Goal: Find contact information: Find contact information

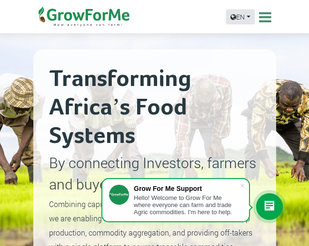
click at [248, 17] on link "EN" at bounding box center [240, 17] width 29 height 15
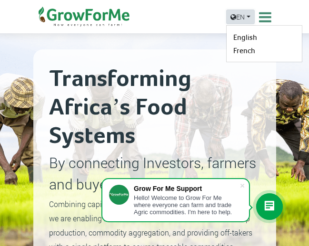
click at [248, 17] on link "EN" at bounding box center [240, 17] width 29 height 15
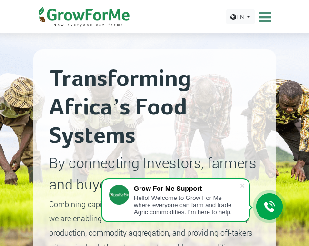
click at [262, 17] on icon at bounding box center [263, 17] width 15 height 14
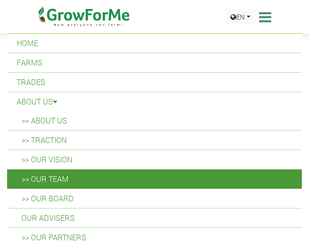
click at [63, 174] on link ">> Our Team" at bounding box center [154, 179] width 294 height 19
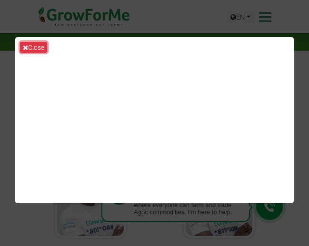
click at [27, 49] on icon at bounding box center [25, 47] width 5 height 7
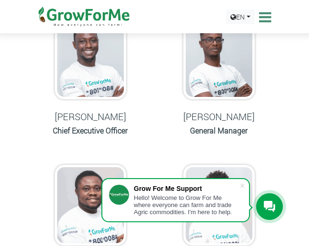
scroll to position [143, 0]
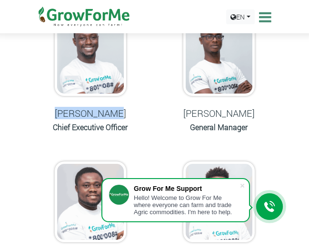
drag, startPoint x: 59, startPoint y: 114, endPoint x: 126, endPoint y: 109, distance: 67.2
click at [126, 109] on h5 "Nana Prempeh" at bounding box center [90, 113] width 105 height 11
drag, startPoint x: 64, startPoint y: 110, endPoint x: 121, endPoint y: 108, distance: 57.1
click at [121, 108] on h5 "Nana Prempeh" at bounding box center [90, 113] width 105 height 11
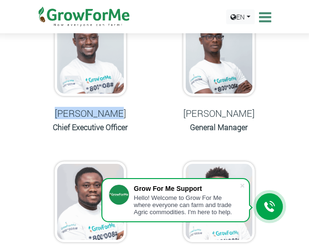
click at [121, 108] on h5 "Nana Prempeh" at bounding box center [90, 113] width 105 height 11
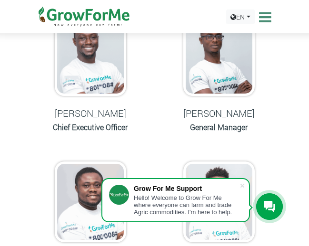
click at [119, 112] on h5 "Nana Prempeh" at bounding box center [90, 113] width 105 height 11
drag, startPoint x: 121, startPoint y: 113, endPoint x: 59, endPoint y: 116, distance: 62.4
click at [59, 116] on h5 "Nana Prempeh" at bounding box center [90, 113] width 105 height 11
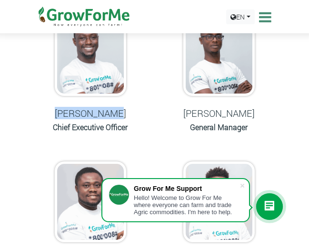
copy h5 "Nana Prempeh"
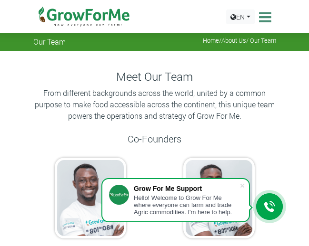
click at [259, 21] on icon at bounding box center [263, 17] width 15 height 14
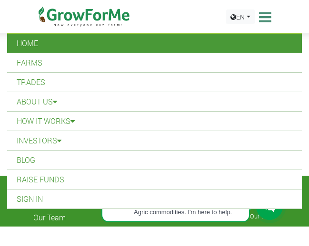
click at [148, 43] on link "Home" at bounding box center [154, 43] width 294 height 19
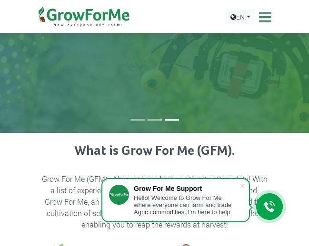
scroll to position [238, 0]
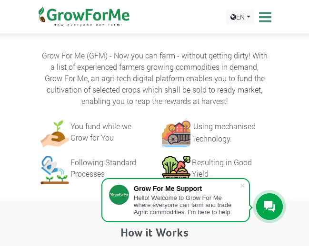
click at [42, 87] on p "Grow For Me (GFM) - Now you can farm - without getting dirty! With a list of ex…" at bounding box center [154, 78] width 225 height 57
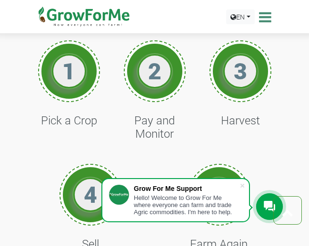
scroll to position [143, 0]
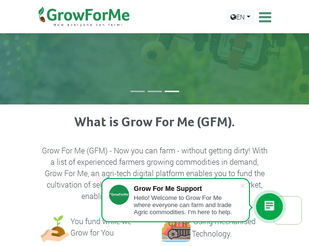
click at [260, 22] on icon at bounding box center [263, 17] width 15 height 14
click at [260, 19] on icon at bounding box center [263, 17] width 15 height 14
click at [265, 16] on icon at bounding box center [263, 17] width 15 height 14
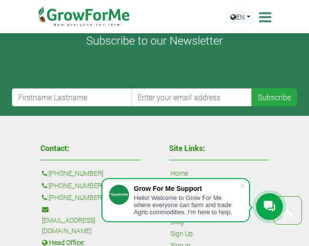
scroll to position [2613, 0]
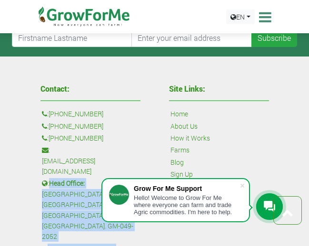
drag, startPoint x: 51, startPoint y: 108, endPoint x: 131, endPoint y: 154, distance: 91.8
click at [131, 154] on div "Contact: : +1 38 532 73478 : +447868813772 : +233 24 243 6884 : sales@growforme…" at bounding box center [90, 229] width 114 height 299
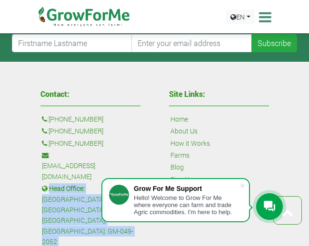
scroll to position [2437, 0]
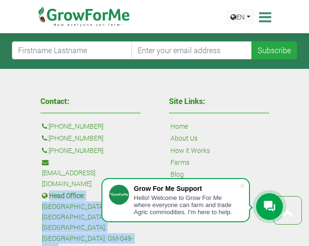
copy div "Head Office: Agbogba Avenue, Haatso, Greater Accra, Ghana. GM-049-2052 : Kosmos…"
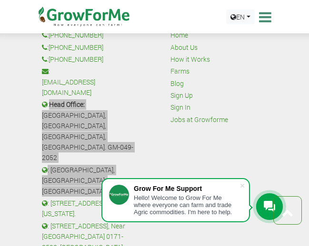
scroll to position [2532, 0]
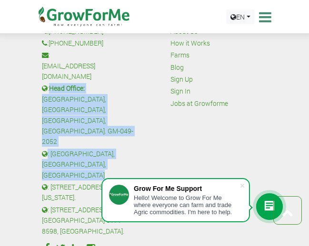
drag, startPoint x: 51, startPoint y: 107, endPoint x: 118, endPoint y: 124, distance: 68.9
click at [118, 205] on p ": [STREET_ADDRESS], Near [GEOGRAPHIC_DATA] 0171-8598, [GEOGRAPHIC_DATA]." at bounding box center [90, 221] width 97 height 32
copy p "No 10 Ga West Road, Near Happy Home Academy, Pokuase GW 0171-8598, Ghana."
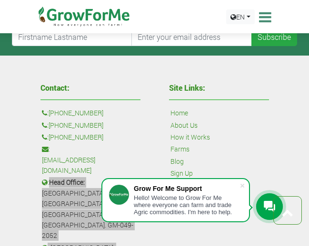
scroll to position [2437, 0]
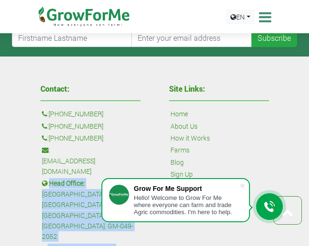
drag, startPoint x: 51, startPoint y: 113, endPoint x: 121, endPoint y: 134, distance: 73.5
click at [121, 178] on p ": Head Office: Agbogba Avenue, Haatso, Greater Accra, Ghana. GM-049-2052" at bounding box center [90, 210] width 97 height 64
copy p "Head Office: Agbogba Avenue, Haatso, Greater Accra, Ghana. GM-049-2052"
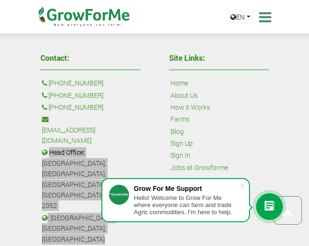
scroll to position [2485, 0]
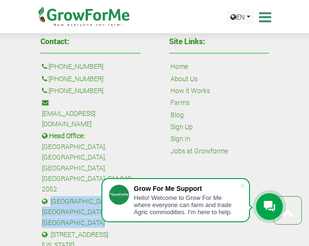
drag, startPoint x: 51, startPoint y: 97, endPoint x: 137, endPoint y: 105, distance: 87.0
click at [137, 196] on p ": [GEOGRAPHIC_DATA], [GEOGRAPHIC_DATA], [GEOGRAPHIC_DATA]" at bounding box center [90, 212] width 97 height 32
click at [138, 196] on p ": [GEOGRAPHIC_DATA], [GEOGRAPHIC_DATA], [GEOGRAPHIC_DATA]" at bounding box center [90, 212] width 97 height 32
copy p "Kosmos Innovation Center, Nii Nortei Nyanchi St, Accra"
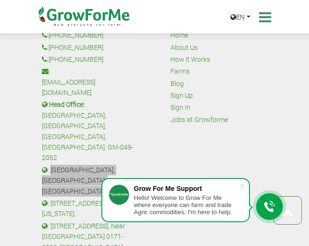
scroll to position [2532, 0]
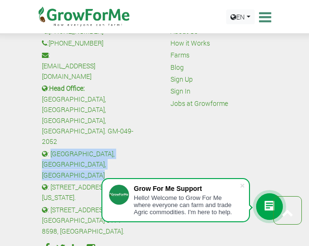
drag, startPoint x: 51, startPoint y: 105, endPoint x: 113, endPoint y: 123, distance: 64.4
click at [113, 205] on p ": [STREET_ADDRESS], Near [GEOGRAPHIC_DATA] 0171-8598, [GEOGRAPHIC_DATA]." at bounding box center [90, 221] width 97 height 32
copy p "No 10 Ga West Road, Near Happy Home Academy, Pokuase GW 0171-8598, Ghana."
drag, startPoint x: 52, startPoint y: 72, endPoint x: 63, endPoint y: 92, distance: 22.8
click at [63, 182] on p ": [STREET_ADDRESS][US_STATE]." at bounding box center [90, 192] width 97 height 21
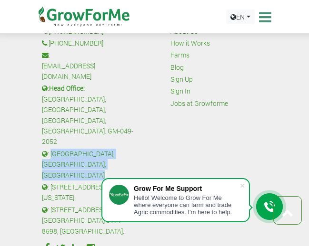
copy p "30 N Orange Street Unit A-425, Salt Lake City, Utah, 84116, USA."
click at [49, 182] on p ": [STREET_ADDRESS][US_STATE]." at bounding box center [90, 192] width 97 height 21
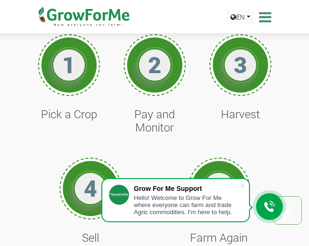
scroll to position [618, 0]
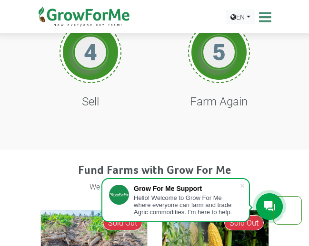
click at [263, 11] on icon at bounding box center [263, 17] width 15 height 14
click at [262, 14] on icon at bounding box center [263, 17] width 15 height 14
click at [258, 17] on icon at bounding box center [263, 17] width 15 height 14
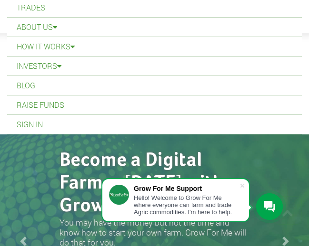
scroll to position [0, 0]
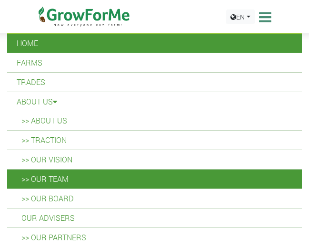
click at [64, 184] on link ">> Our Team" at bounding box center [154, 179] width 294 height 19
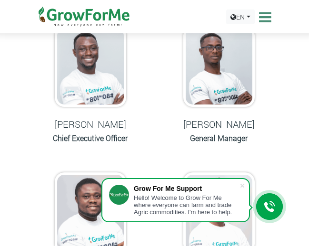
scroll to position [143, 0]
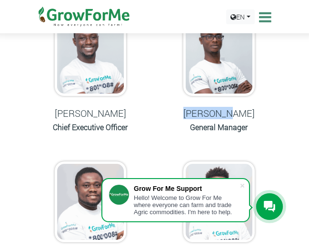
drag, startPoint x: 186, startPoint y: 113, endPoint x: 226, endPoint y: 112, distance: 40.4
click at [226, 112] on h5 "[PERSON_NAME]" at bounding box center [219, 113] width 105 height 11
click at [202, 112] on h5 "[PERSON_NAME]" at bounding box center [219, 113] width 105 height 11
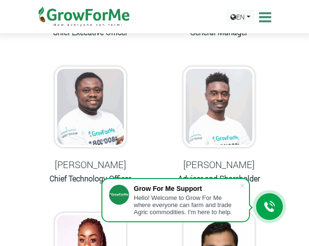
scroll to position [285, 0]
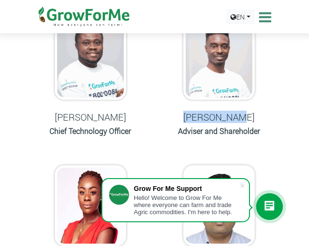
drag, startPoint x: 188, startPoint y: 116, endPoint x: 254, endPoint y: 118, distance: 65.2
click at [254, 118] on h5 "[PERSON_NAME]" at bounding box center [219, 116] width 105 height 11
copy h5 "[PERSON_NAME]"
click at [189, 113] on h5 "Kwame Bekoe" at bounding box center [219, 116] width 105 height 11
click at [187, 112] on h5 "Kwame Bekoe" at bounding box center [219, 116] width 105 height 11
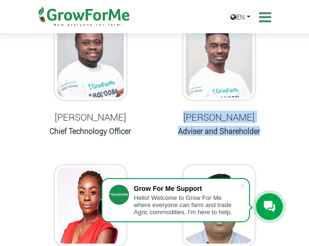
drag, startPoint x: 189, startPoint y: 117, endPoint x: 272, endPoint y: 128, distance: 83.1
click at [272, 128] on div "Kwame Bekoe Adviser and Shareholder" at bounding box center [219, 79] width 114 height 139
copy div "Kwame Bekoe Adviser and Shareholder"
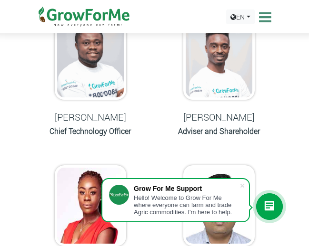
click at [28, 69] on div "Godfred Owusu Chief Technology Officer" at bounding box center [90, 79] width 128 height 139
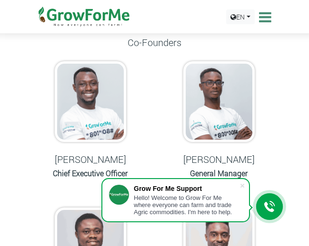
scroll to position [143, 0]
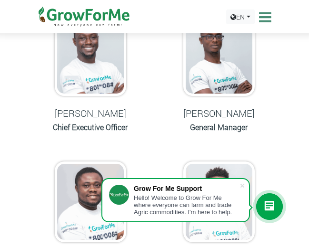
drag, startPoint x: 186, startPoint y: 112, endPoint x: 253, endPoint y: 117, distance: 66.3
click at [253, 117] on h5 "Francis Monnie" at bounding box center [219, 113] width 105 height 11
copy h5 "Francis Monnie"
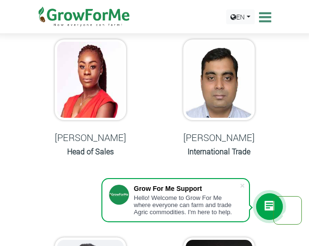
scroll to position [428, 0]
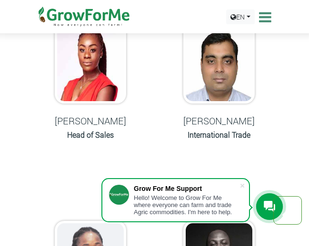
drag, startPoint x: 58, startPoint y: 120, endPoint x: 131, endPoint y: 115, distance: 73.4
click at [131, 115] on h5 "Lorraine Wright" at bounding box center [90, 120] width 105 height 11
copy h5 "Lorraine Wright"
click at [66, 130] on div "Lorraine Wright Head of Sales" at bounding box center [90, 82] width 114 height 139
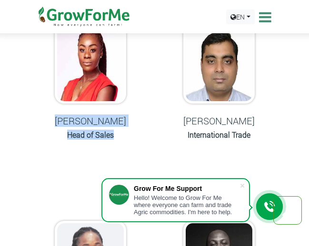
drag, startPoint x: 59, startPoint y: 121, endPoint x: 119, endPoint y: 130, distance: 61.1
click at [119, 130] on div "Lorraine Wright Head of Sales" at bounding box center [90, 82] width 114 height 139
copy div "Lorraine Wright Head of Sales"
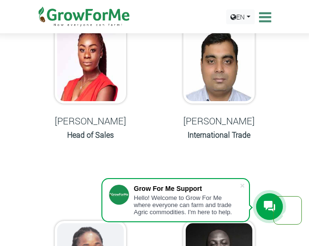
drag, startPoint x: 52, startPoint y: 96, endPoint x: 60, endPoint y: 97, distance: 8.6
click at [52, 96] on div "Lorraine Wright Head of Sales" at bounding box center [90, 82] width 114 height 139
drag, startPoint x: 197, startPoint y: 122, endPoint x: 254, endPoint y: 134, distance: 58.3
click at [254, 127] on h5 "Ganapathy Venkatchalam" at bounding box center [219, 120] width 105 height 11
copy h5 "Ganapathy Venkatchalam"
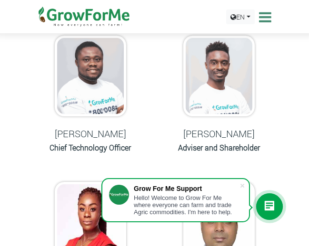
scroll to position [285, 0]
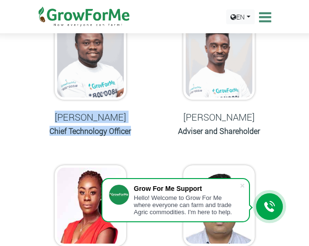
drag, startPoint x: 59, startPoint y: 115, endPoint x: 144, endPoint y: 128, distance: 86.2
click at [144, 128] on div "Godfred Owusu Chief Technology Officer" at bounding box center [90, 79] width 114 height 139
copy div "Godfred Owusu Chief Technology Officer"
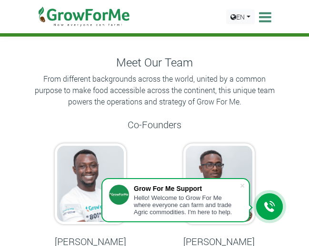
scroll to position [0, 0]
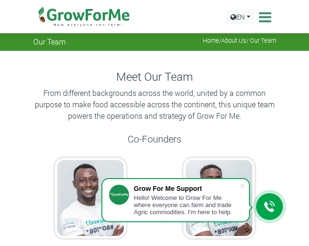
click at [29, 82] on div "Meet Our Team From different backgrounds across the world, united by a common p…" at bounding box center [154, 101] width 257 height 63
drag, startPoint x: 42, startPoint y: 120, endPoint x: 62, endPoint y: 136, distance: 25.4
click at [41, 120] on p "From different backgrounds across the world, united by a common purpose to make…" at bounding box center [154, 105] width 243 height 34
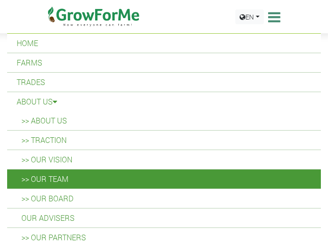
click at [112, 173] on link ">> Our Team" at bounding box center [164, 179] width 314 height 19
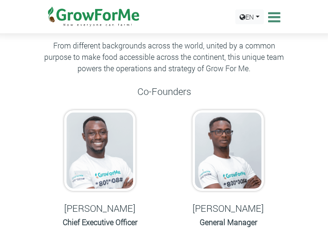
scroll to position [95, 0]
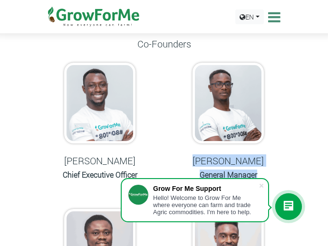
drag, startPoint x: 197, startPoint y: 159, endPoint x: 271, endPoint y: 176, distance: 75.2
click at [271, 176] on div "[PERSON_NAME] General Manager" at bounding box center [228, 122] width 114 height 139
copy div "[PERSON_NAME] General Manager"
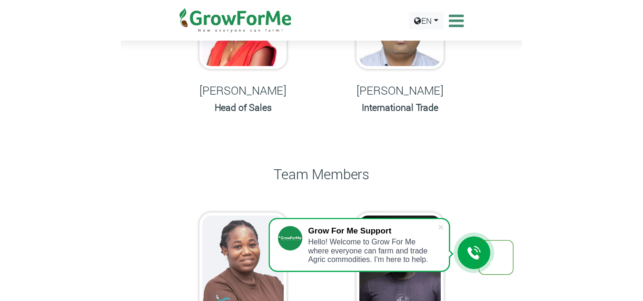
scroll to position [476, 0]
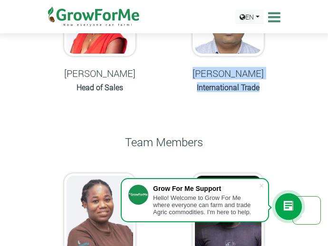
drag, startPoint x: 206, startPoint y: 72, endPoint x: 269, endPoint y: 98, distance: 68.9
click at [269, 98] on div "[PERSON_NAME] International Trade" at bounding box center [228, 35] width 114 height 139
click at [269, 92] on h6 "International Trade" at bounding box center [228, 87] width 105 height 9
drag, startPoint x: 207, startPoint y: 73, endPoint x: 246, endPoint y: 98, distance: 46.8
click at [277, 98] on div "Ganapathy Venkatchalam International Trade" at bounding box center [228, 35] width 114 height 139
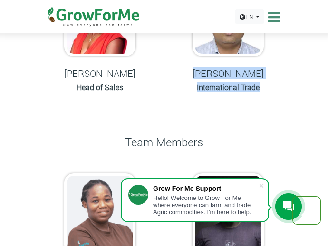
copy div "Ganapathy Venkatchalam International Trade"
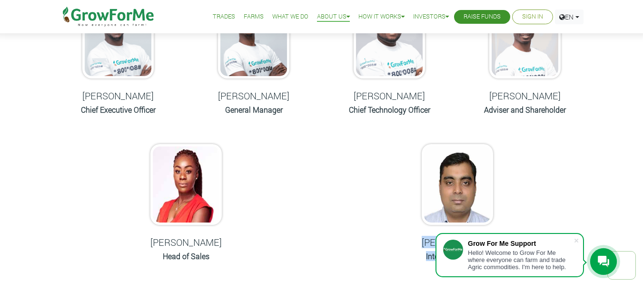
scroll to position [0, 0]
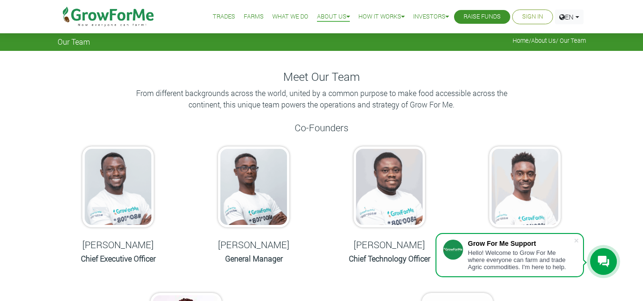
click at [328, 42] on link "Home" at bounding box center [520, 41] width 16 height 8
